Goal: Communication & Community: Ask a question

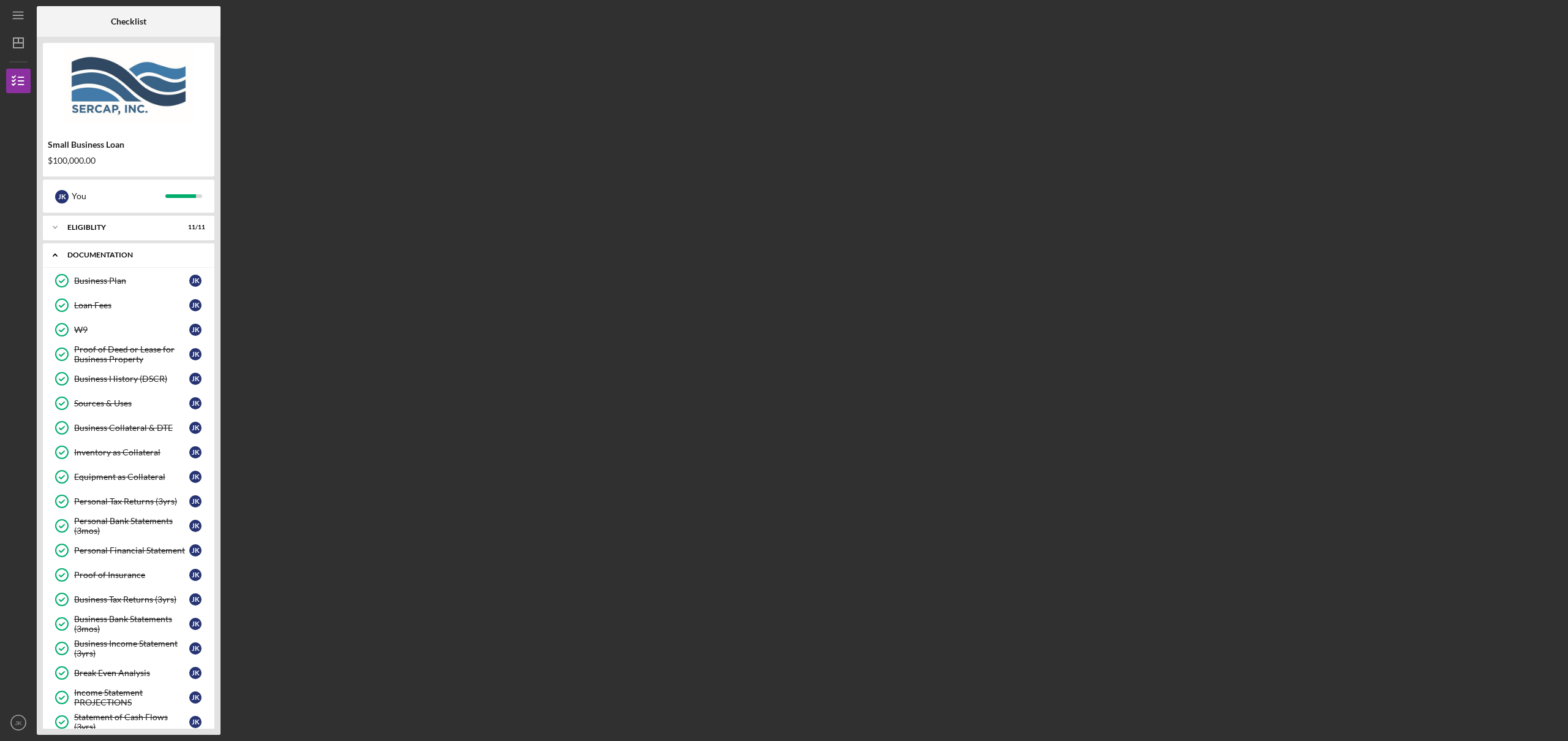
click at [118, 255] on div "Documentation" at bounding box center [133, 255] width 132 height 8
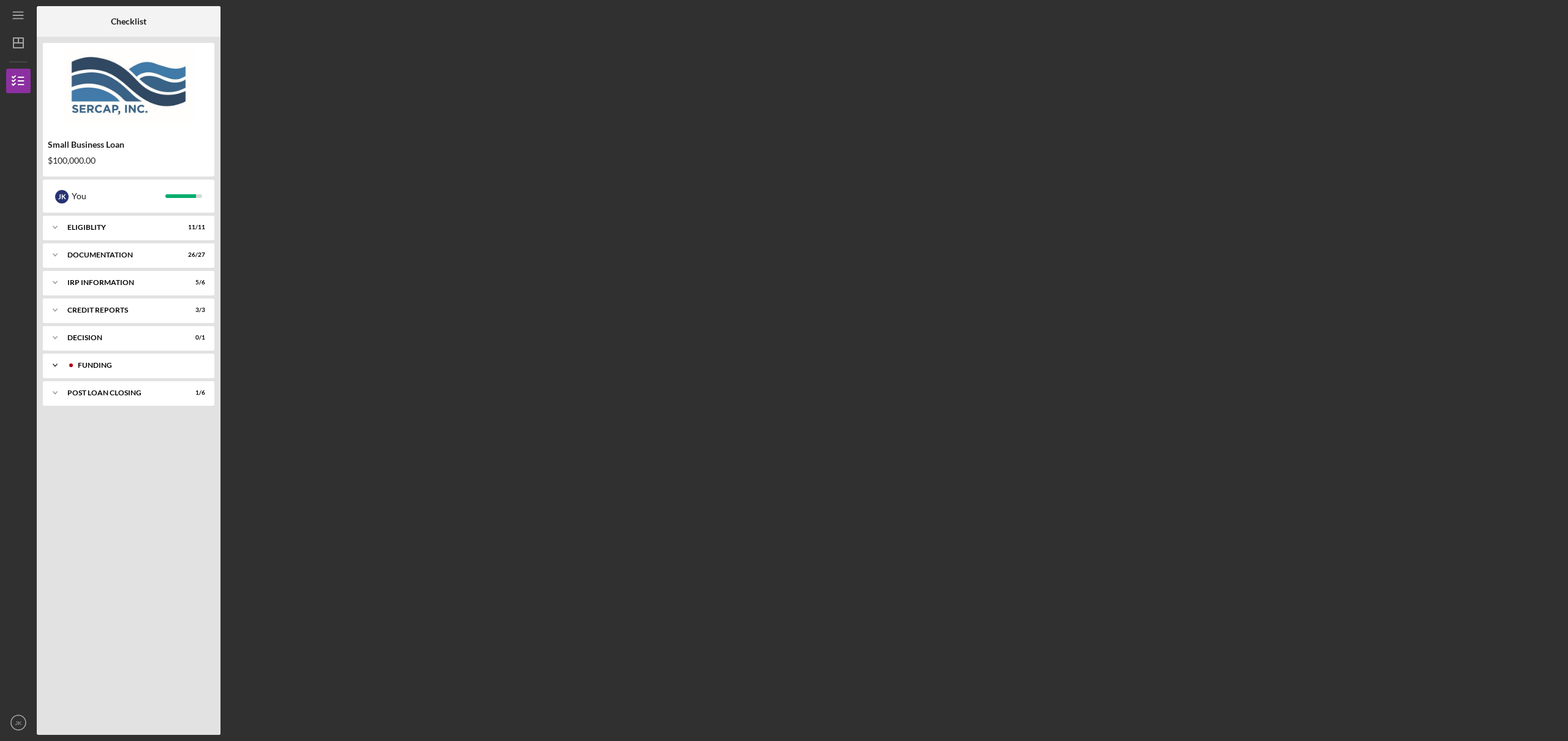
click at [110, 362] on div "Funding" at bounding box center [138, 366] width 121 height 8
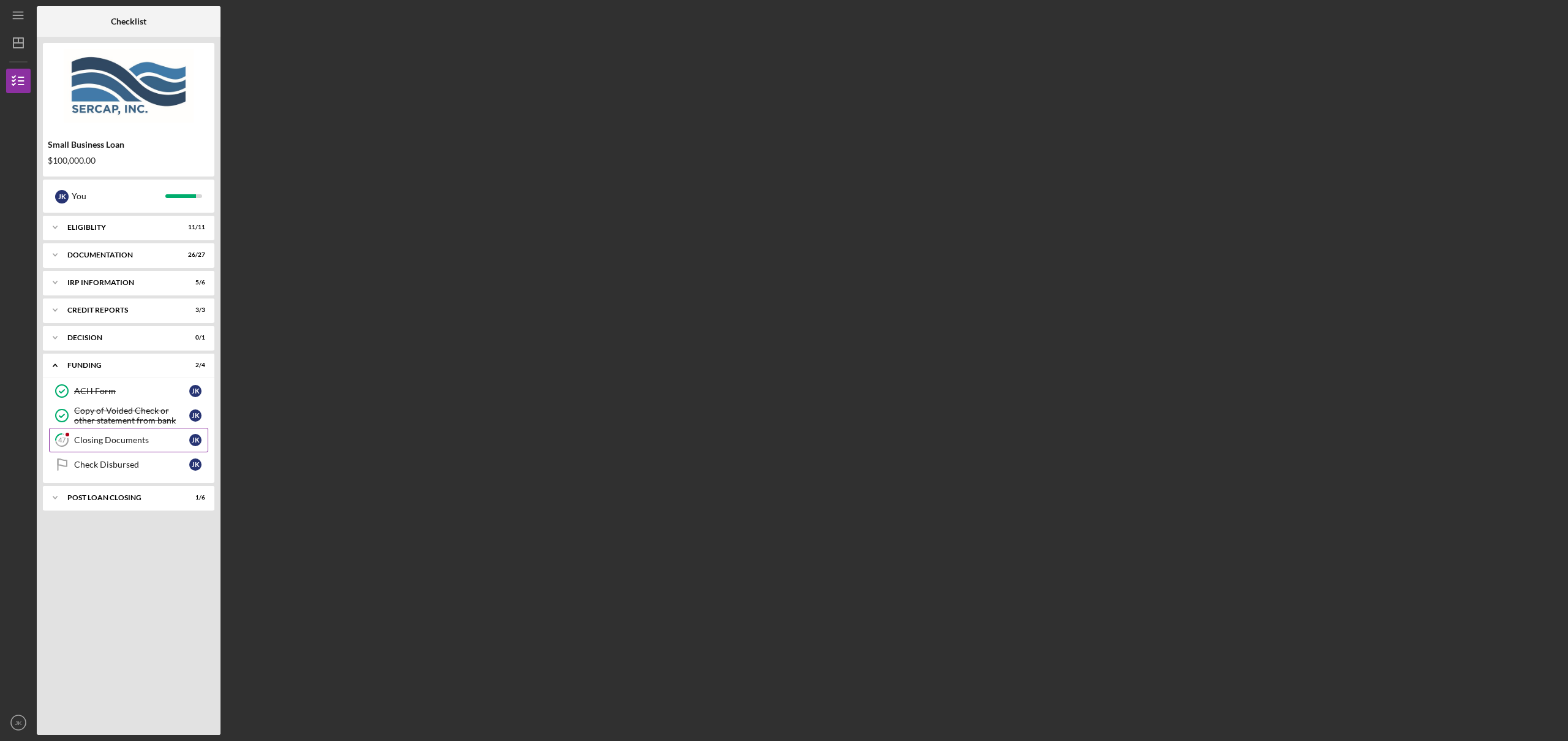
click at [108, 442] on div "Closing Documents" at bounding box center [132, 440] width 115 height 10
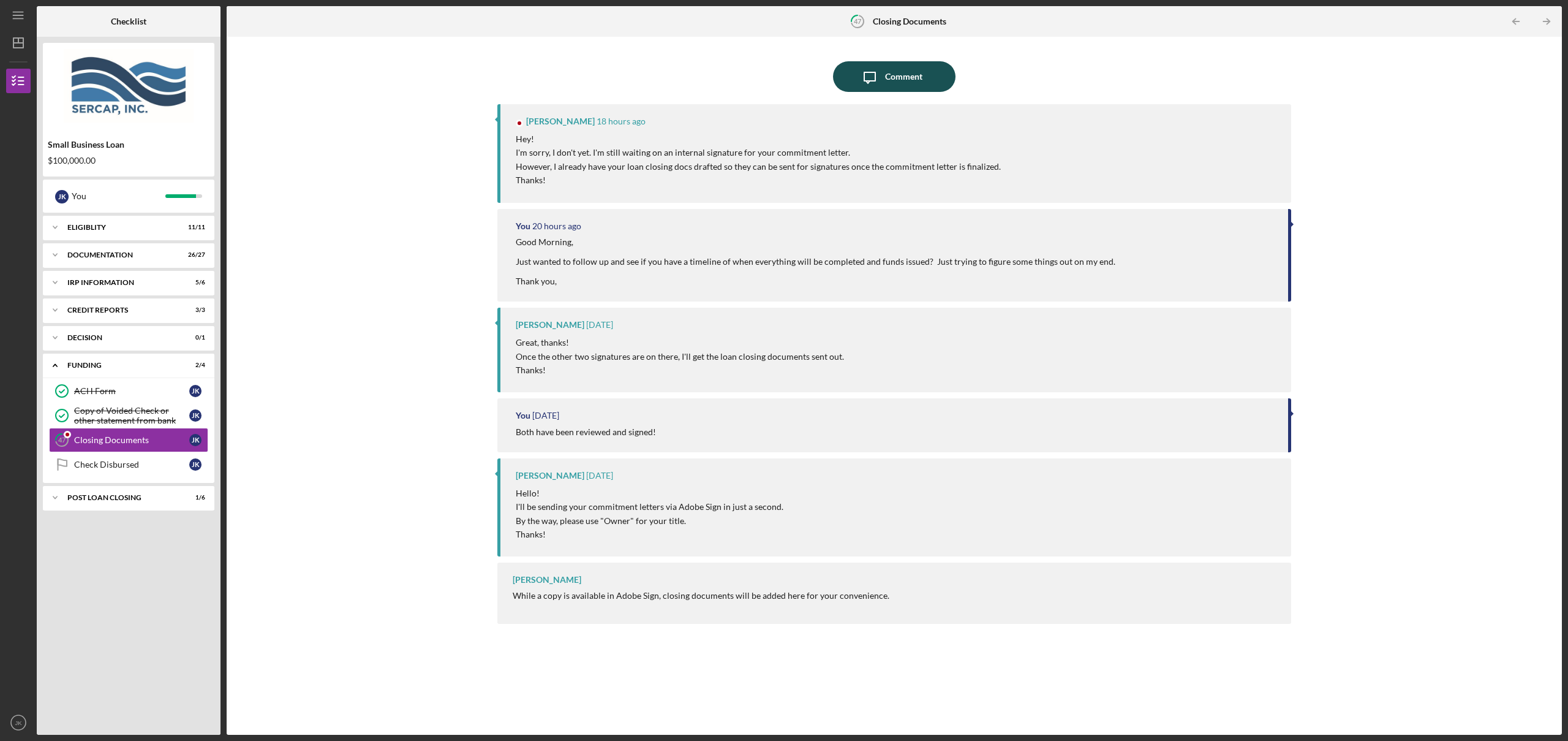
click at [894, 78] on div "Comment" at bounding box center [903, 76] width 37 height 30
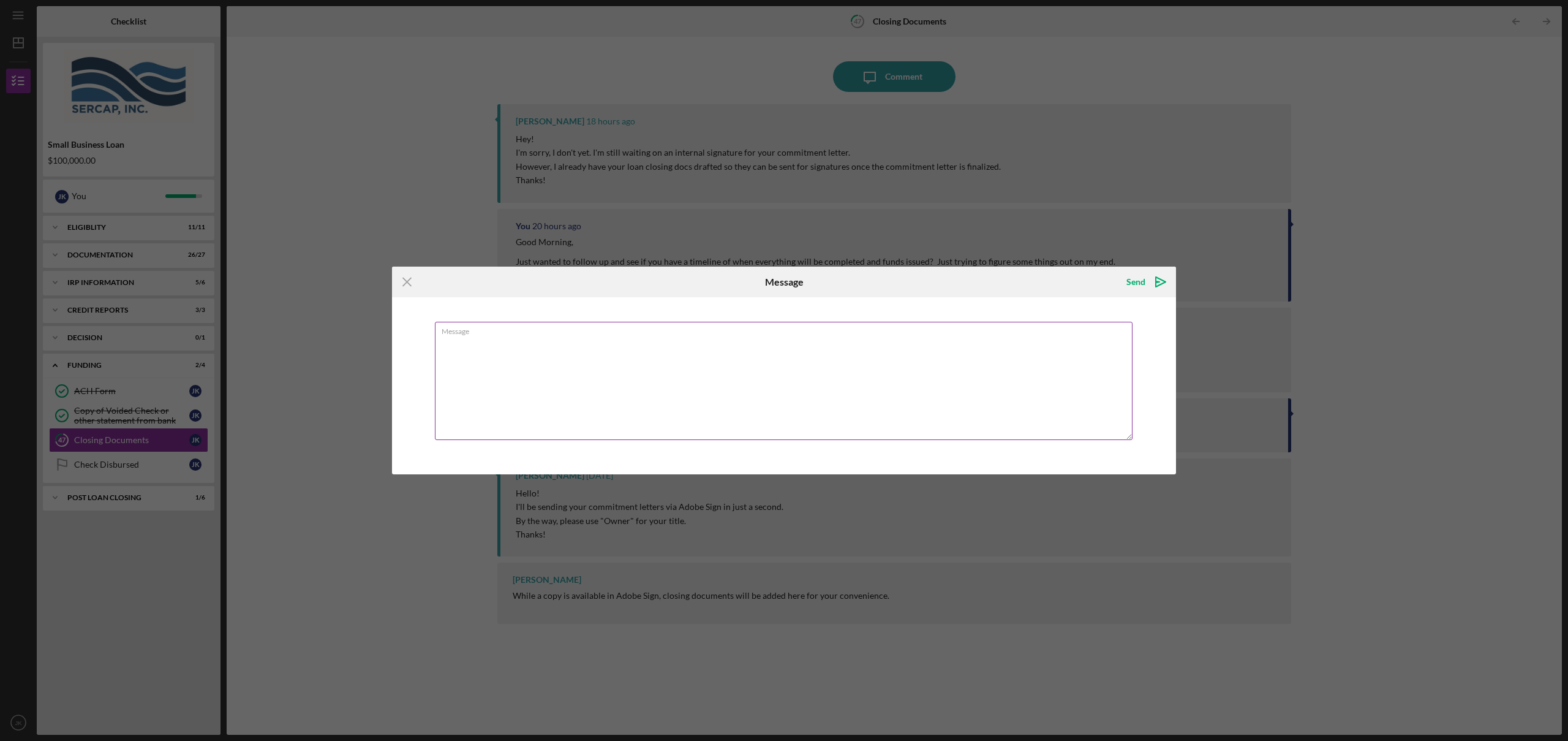
click at [630, 364] on textarea "Message" at bounding box center [784, 380] width 698 height 118
type textarea "Ok, just trying to figure out timeline on my end of when I should be able to pa…"
click at [1152, 285] on icon "Icon/icon-invite-send" at bounding box center [1161, 281] width 30 height 30
